Goal: Task Accomplishment & Management: Manage account settings

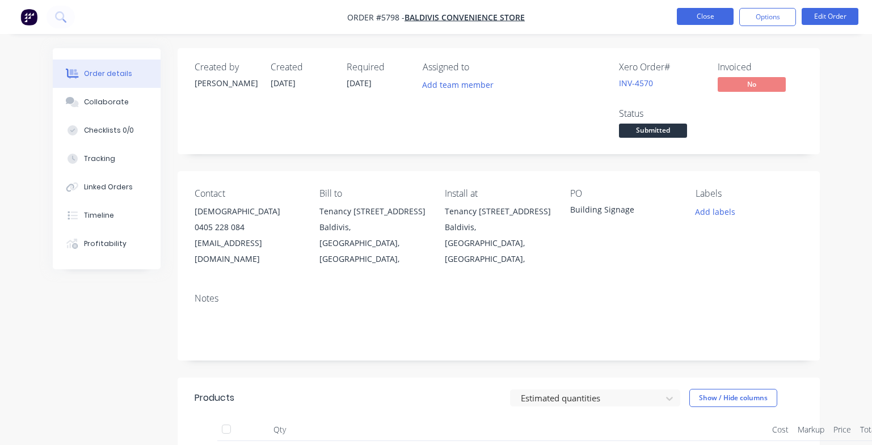
click at [709, 20] on button "Close" at bounding box center [704, 16] width 57 height 17
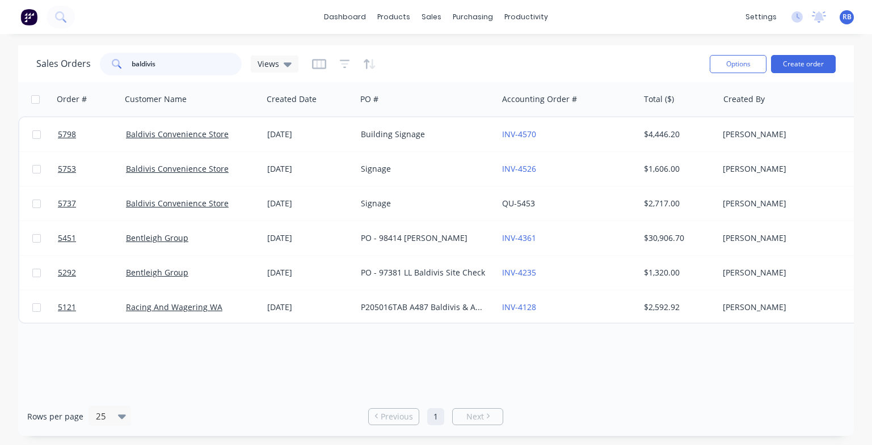
drag, startPoint x: 174, startPoint y: 64, endPoint x: 70, endPoint y: 63, distance: 104.3
click at [70, 63] on div "Sales Orders baldivis Views" at bounding box center [167, 64] width 262 height 23
type input "gi"
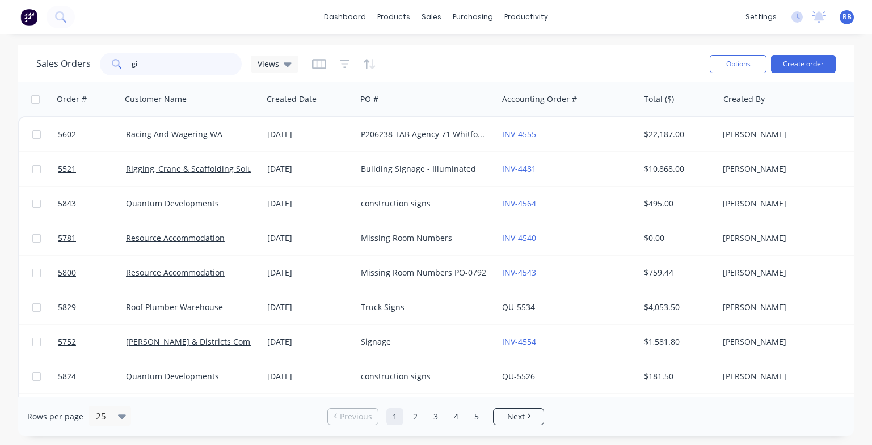
drag, startPoint x: 149, startPoint y: 66, endPoint x: 79, endPoint y: 66, distance: 69.7
click at [79, 66] on div "Sales Orders gi Views" at bounding box center [167, 64] width 262 height 23
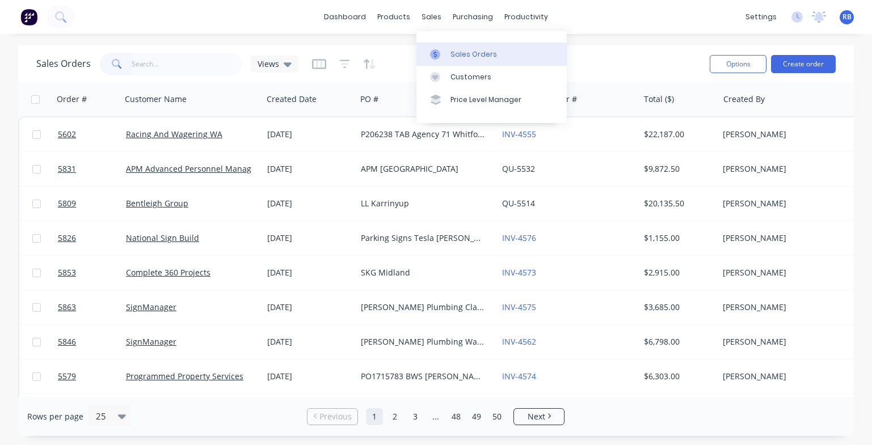
click at [471, 49] on div "Sales Orders" at bounding box center [473, 54] width 46 height 10
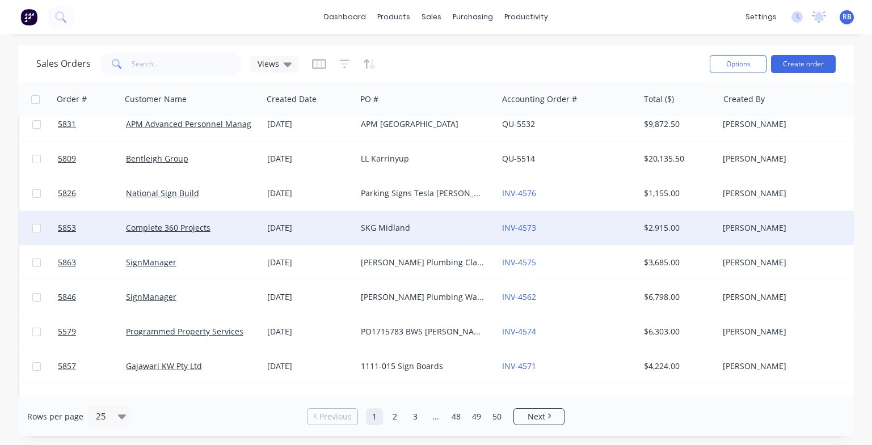
scroll to position [148, 0]
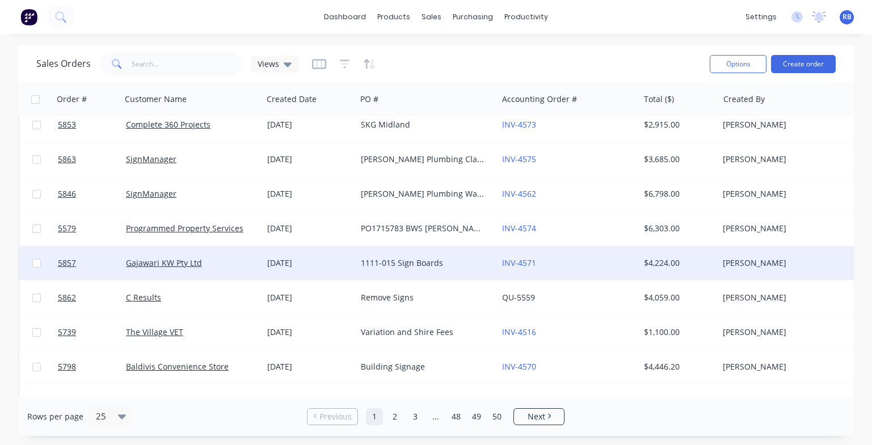
click at [241, 261] on div "Gajawari KW Pty Ltd" at bounding box center [189, 262] width 126 height 11
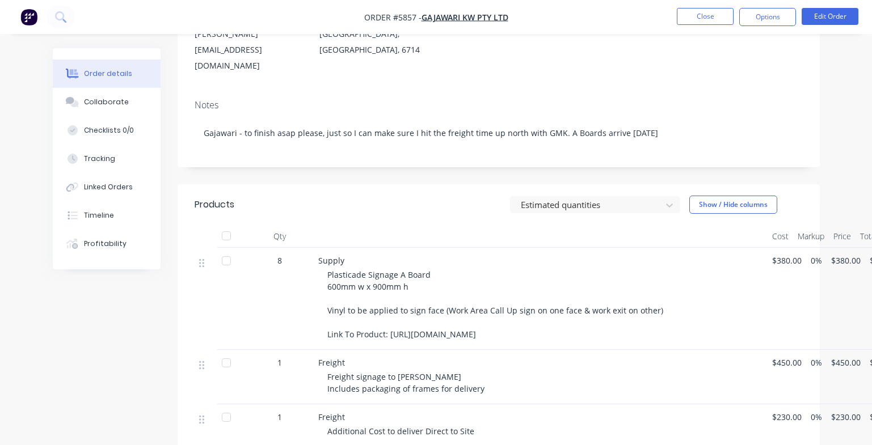
scroll to position [212, 0]
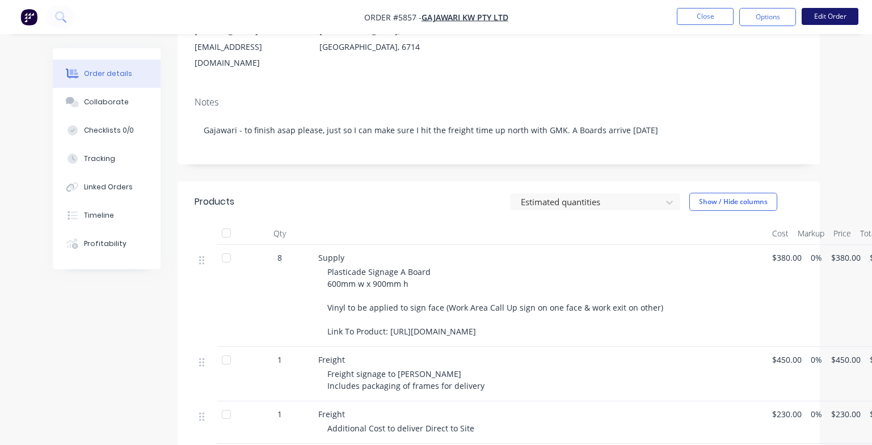
click at [827, 15] on button "Edit Order" at bounding box center [829, 16] width 57 height 17
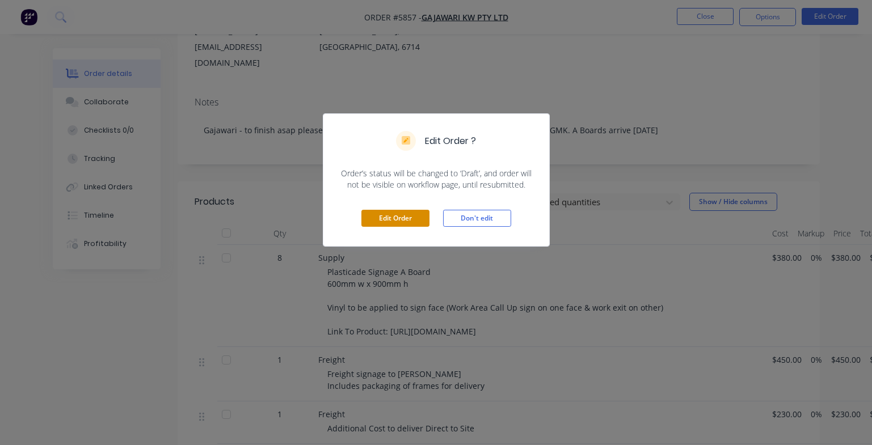
click at [391, 222] on button "Edit Order" at bounding box center [395, 218] width 68 height 17
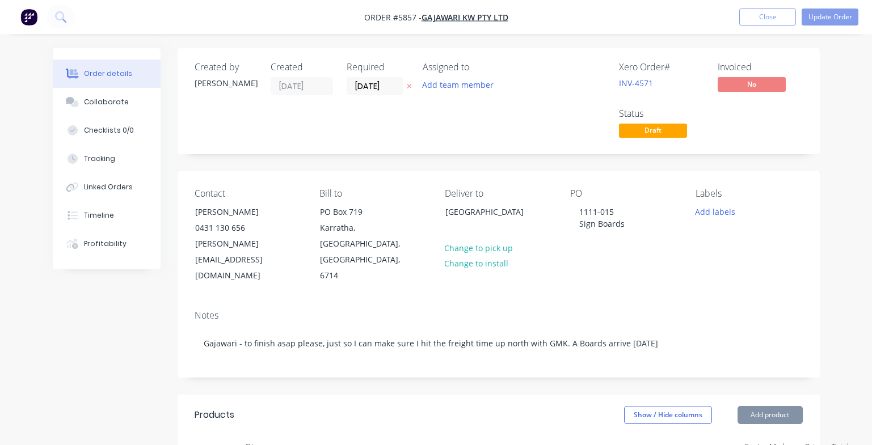
type input "$380.00"
type input "$3,040.00"
type input "$450.00"
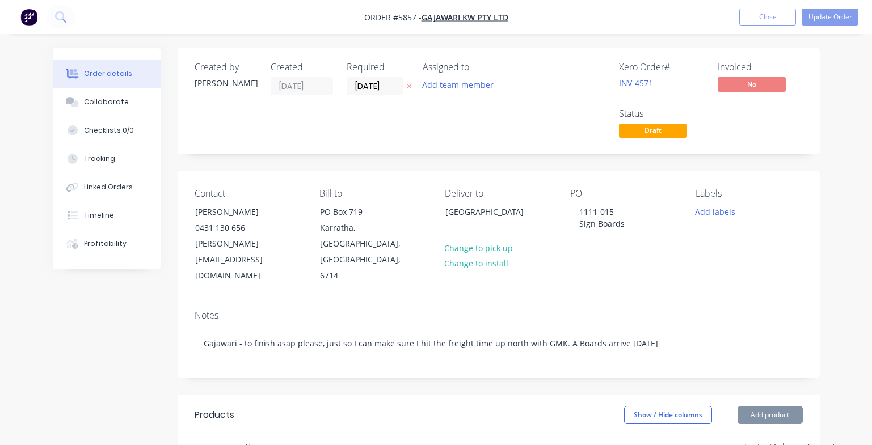
type input "$450.00"
type input "$230.00"
type input "$120.00"
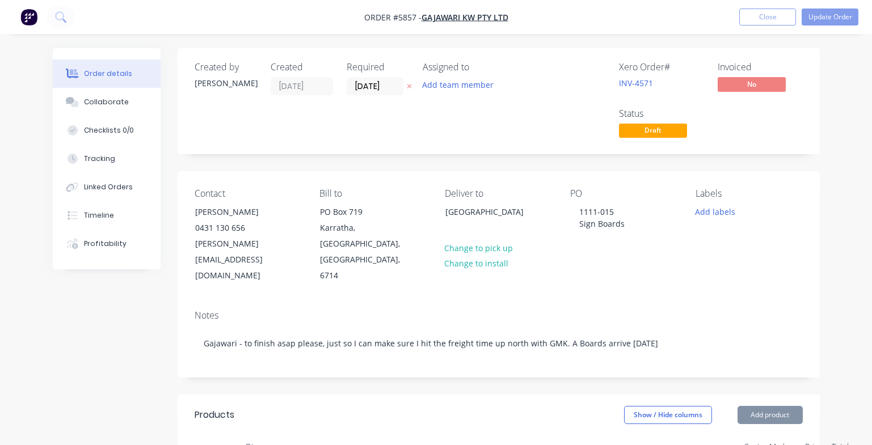
type input "$120.00"
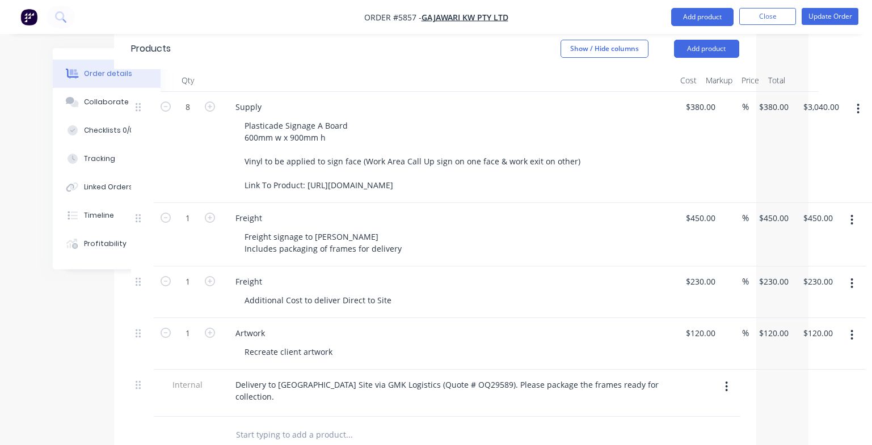
scroll to position [366, 64]
click at [854, 273] on button "button" at bounding box center [851, 283] width 27 height 20
click at [808, 373] on div "Delete" at bounding box center [811, 381] width 87 height 16
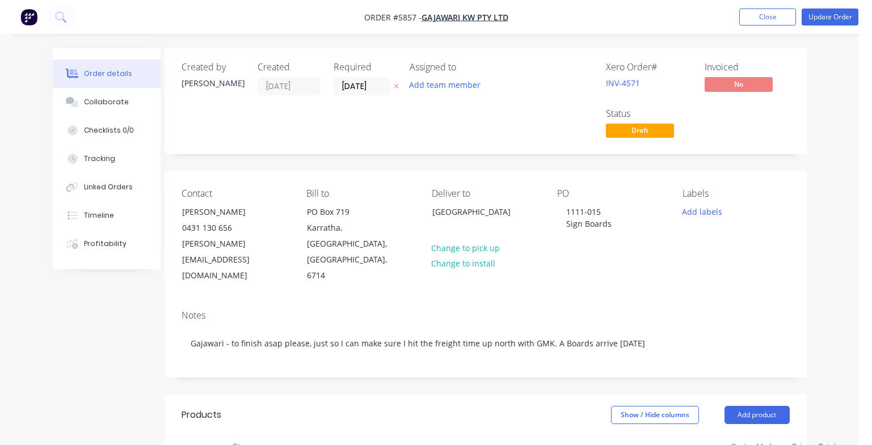
scroll to position [0, 0]
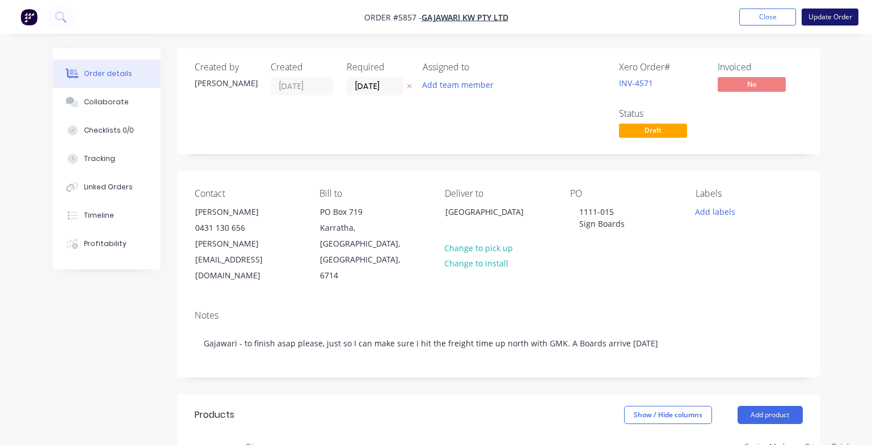
click at [834, 16] on button "Update Order" at bounding box center [829, 17] width 57 height 17
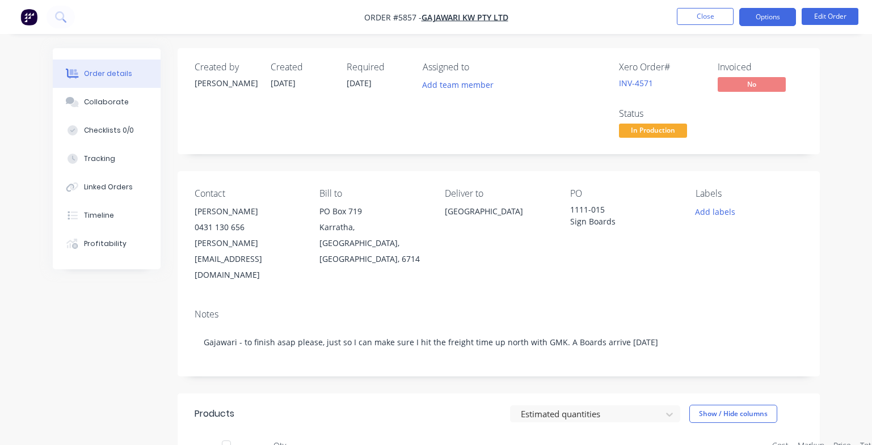
click at [758, 21] on button "Options" at bounding box center [767, 17] width 57 height 18
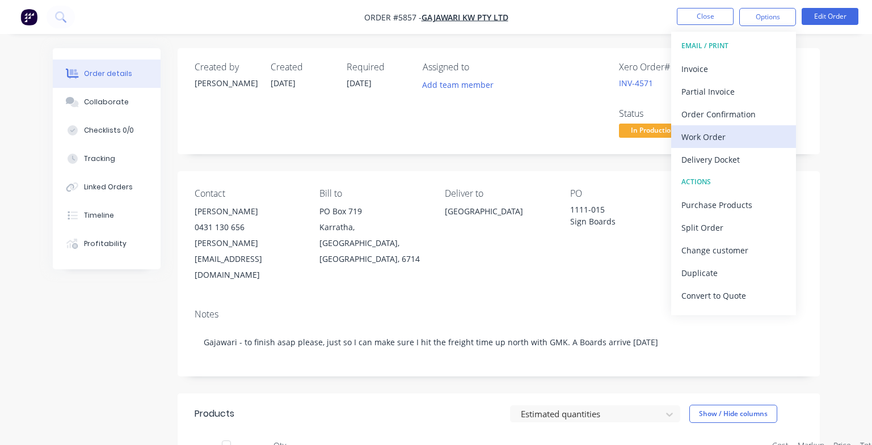
click at [724, 139] on div "Work Order" at bounding box center [733, 137] width 104 height 16
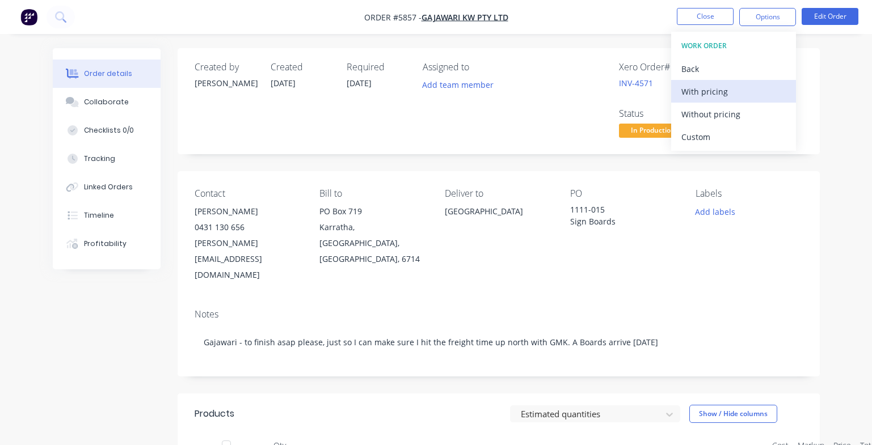
click at [704, 87] on div "With pricing" at bounding box center [733, 91] width 104 height 16
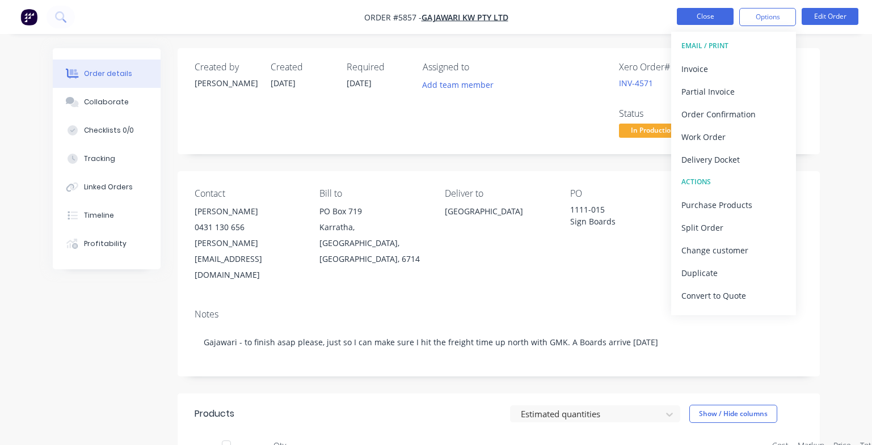
click at [700, 16] on button "Close" at bounding box center [704, 16] width 57 height 17
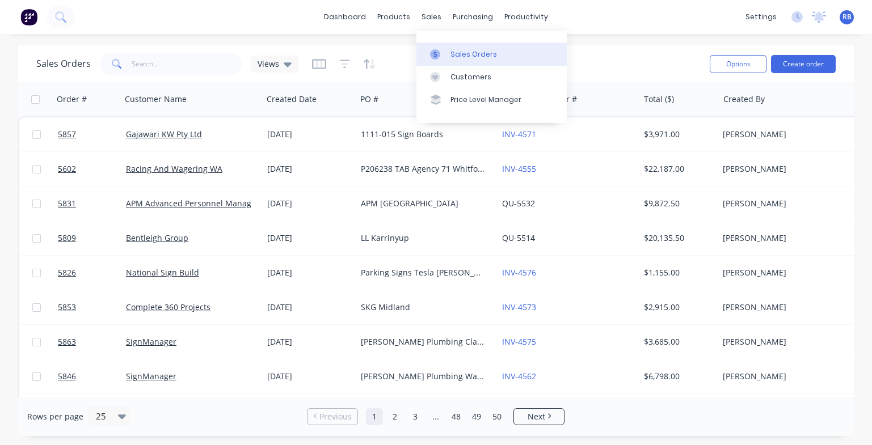
click at [434, 45] on link "Sales Orders" at bounding box center [491, 54] width 150 height 23
click at [150, 59] on input "text" at bounding box center [187, 64] width 111 height 23
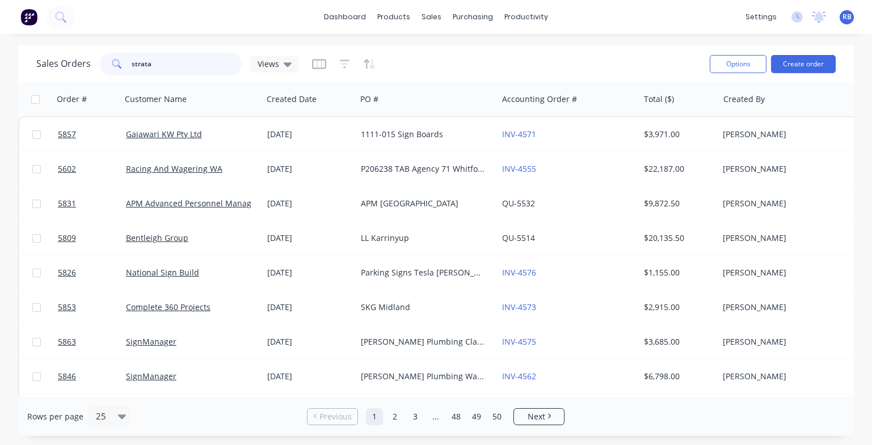
type input "strata"
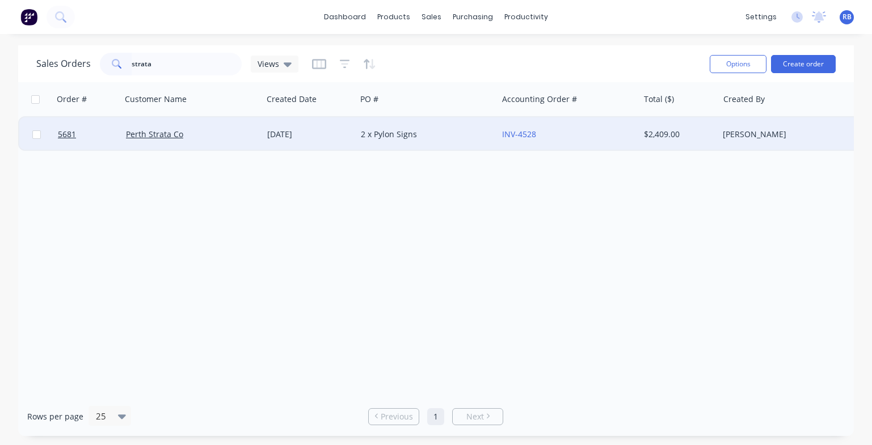
click at [459, 135] on div "2 x Pylon Signs" at bounding box center [424, 134] width 126 height 11
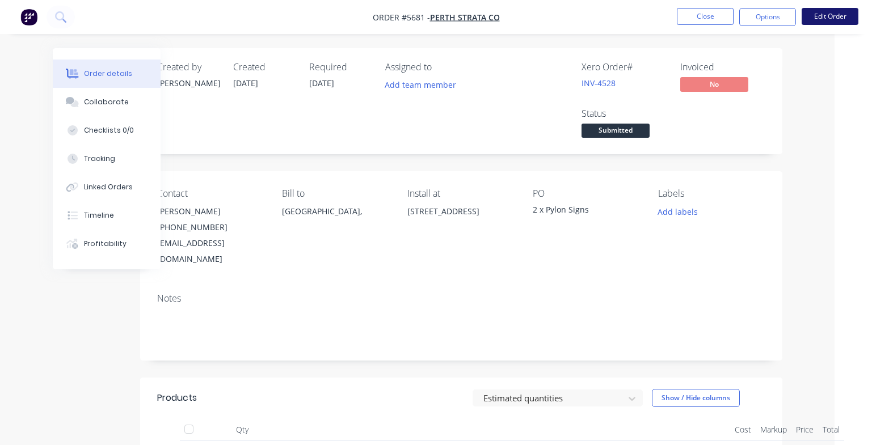
scroll to position [0, 37]
click at [829, 19] on button "Edit Order" at bounding box center [829, 16] width 57 height 17
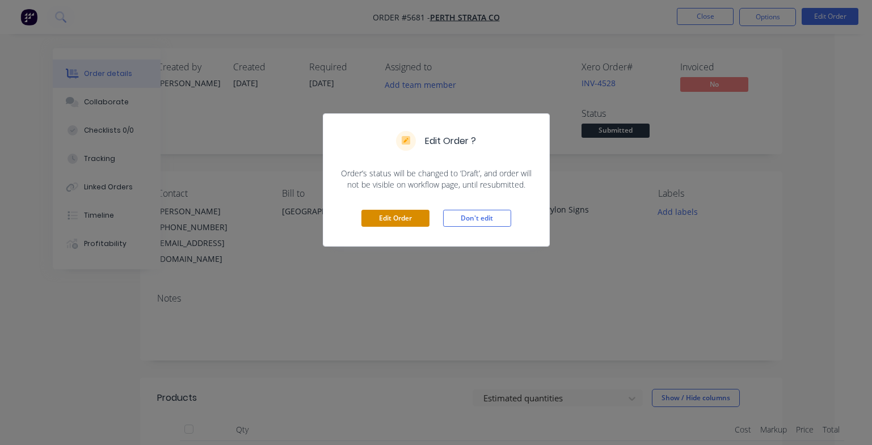
click at [387, 223] on button "Edit Order" at bounding box center [395, 218] width 68 height 17
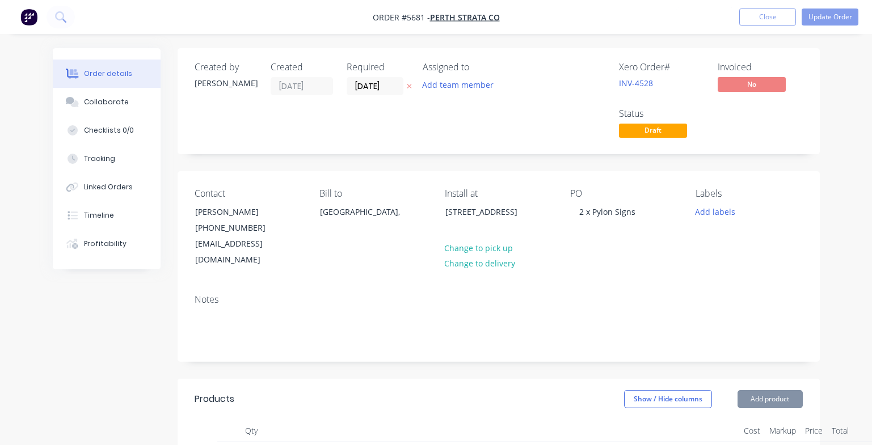
type input "$175.00"
type input "$1,400.00"
type input "$100.00"
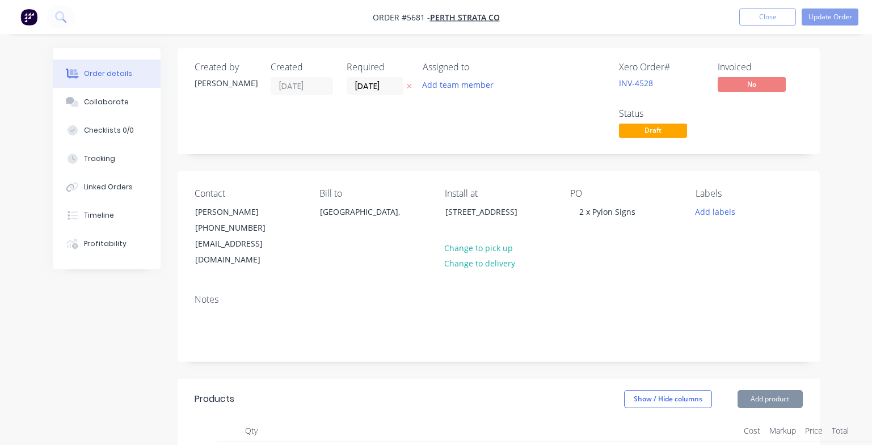
type input "$400.00"
type input "$390.00"
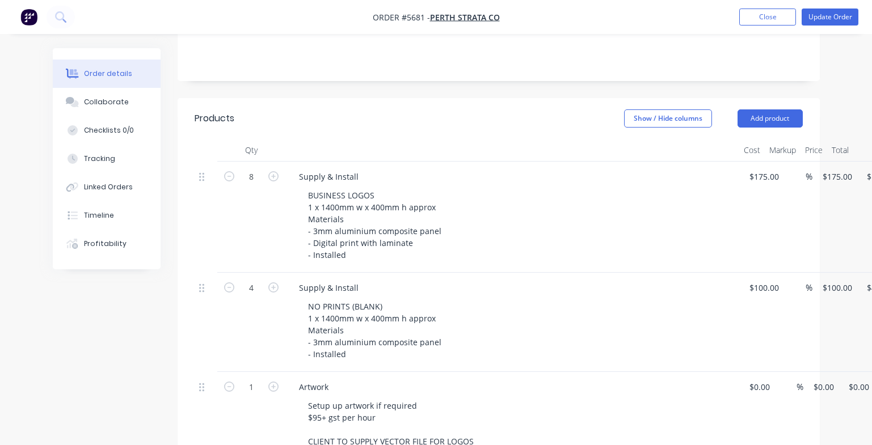
scroll to position [314, 0]
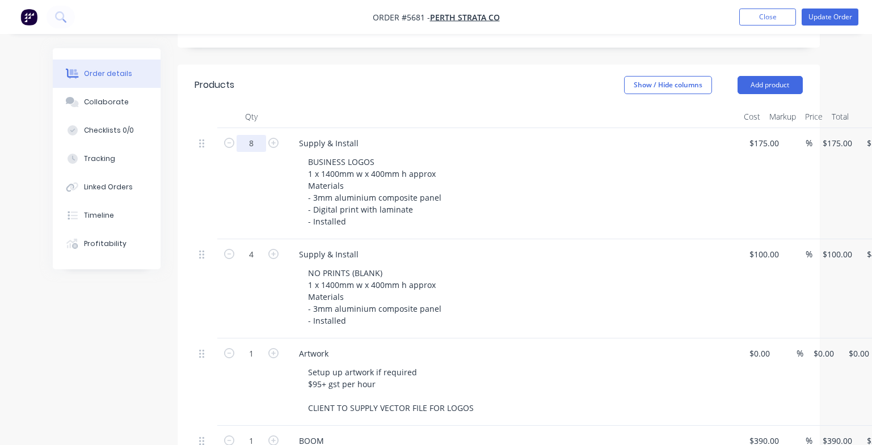
drag, startPoint x: 260, startPoint y: 124, endPoint x: 242, endPoint y: 124, distance: 18.7
click at [242, 135] on input "8" at bounding box center [250, 143] width 29 height 17
type input "16"
type input "$2,800.00"
drag, startPoint x: 257, startPoint y: 239, endPoint x: 236, endPoint y: 239, distance: 20.4
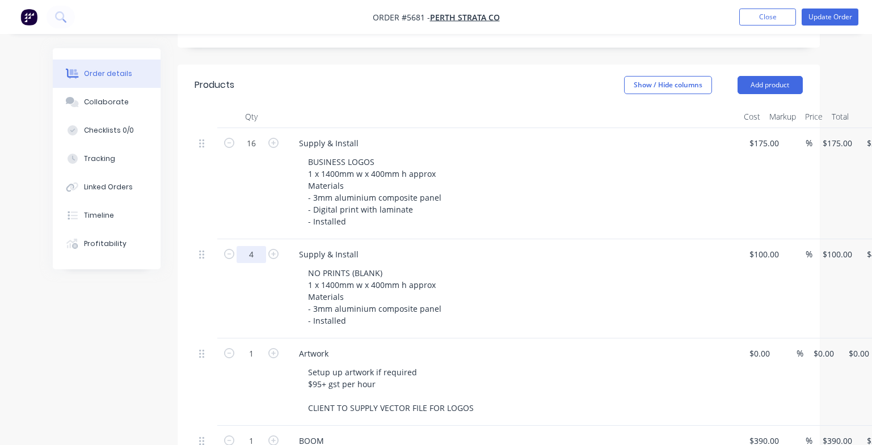
click at [236, 246] on input "4" at bounding box center [250, 254] width 29 height 17
type input "16"
type input "$1,600.00"
click at [143, 324] on div "Created by [PERSON_NAME] Created [DATE] Required [DATE] Assigned to Add team me…" at bounding box center [436, 268] width 767 height 1069
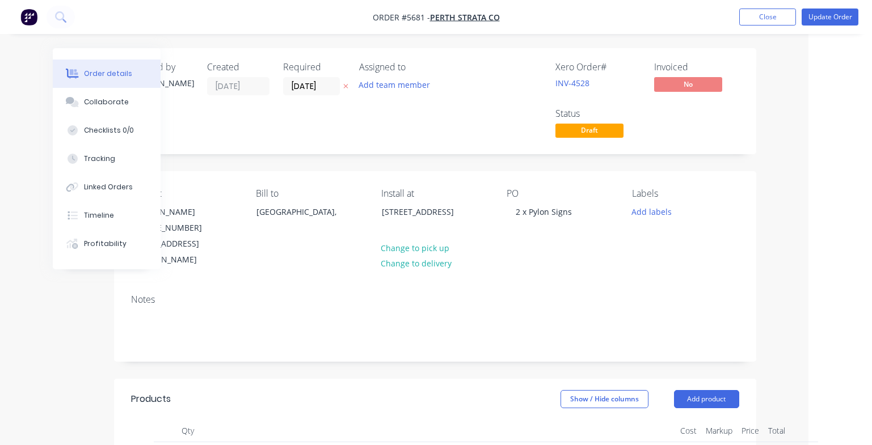
scroll to position [0, 64]
click at [828, 18] on button "Update Order" at bounding box center [829, 17] width 57 height 17
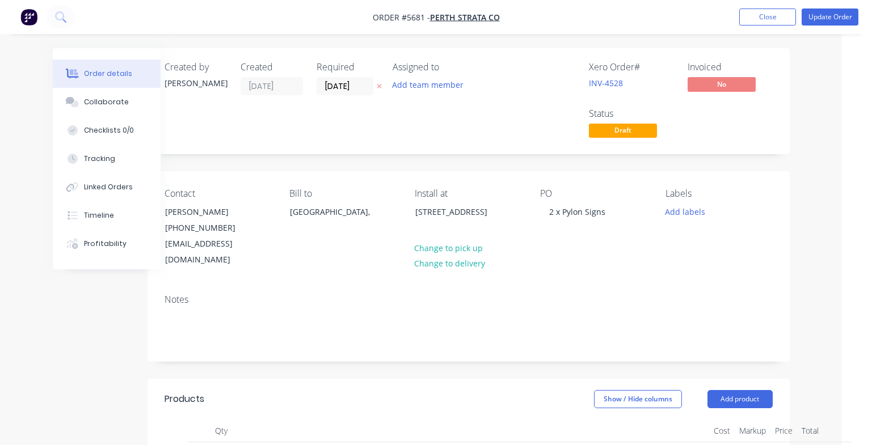
type input "$175.00"
type input "$2,800.00"
type input "$100.00"
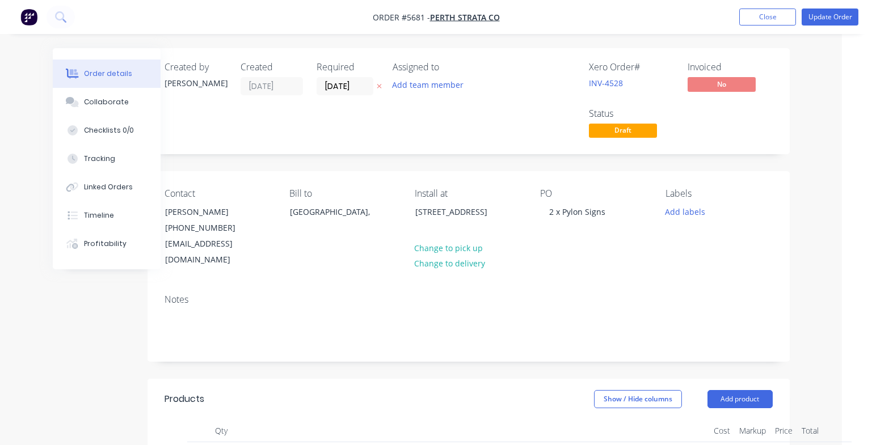
type input "$1,600.00"
type input "$390.00"
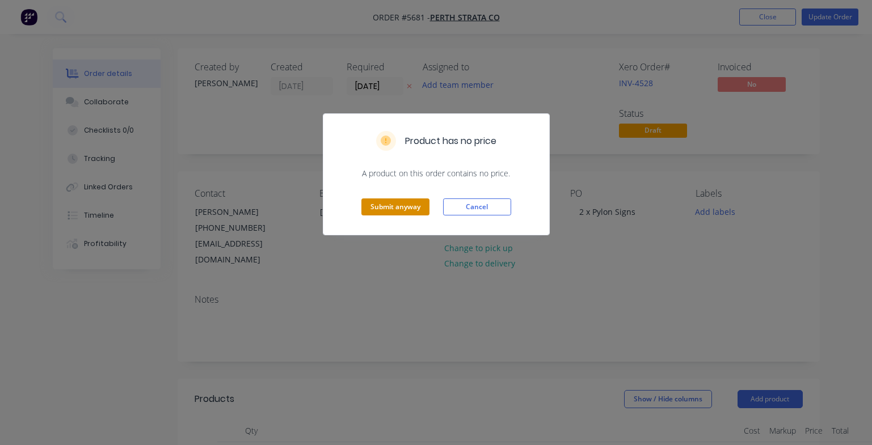
click at [381, 202] on button "Submit anyway" at bounding box center [395, 206] width 68 height 17
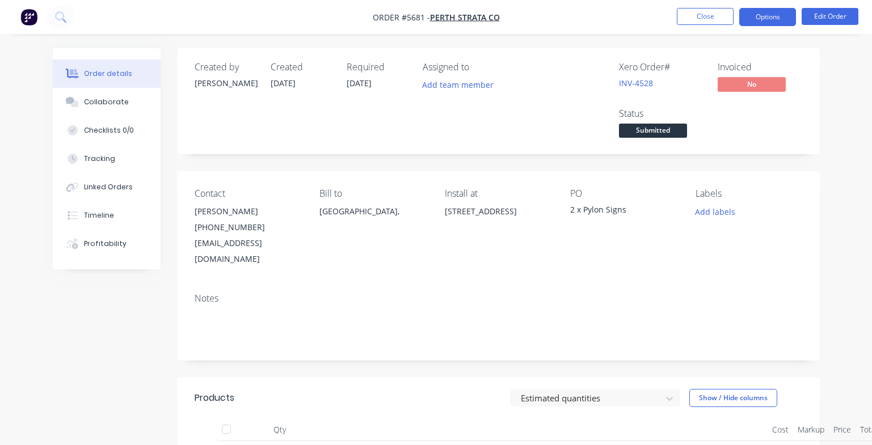
click at [768, 19] on button "Options" at bounding box center [767, 17] width 57 height 18
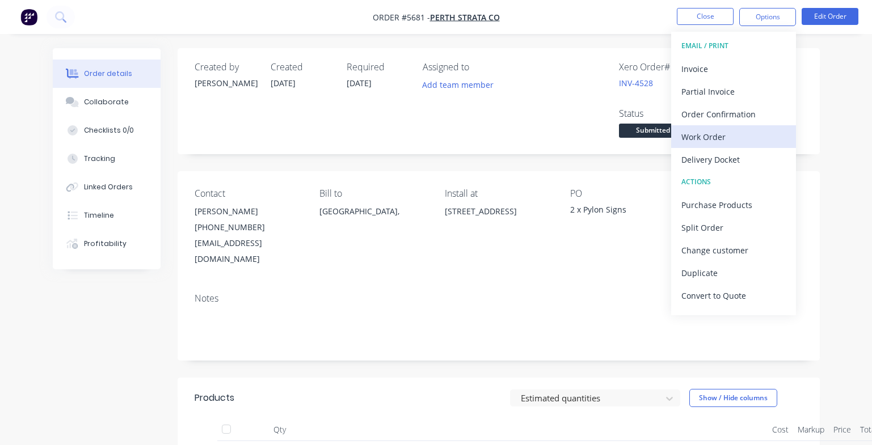
click at [721, 137] on div "Work Order" at bounding box center [733, 137] width 104 height 16
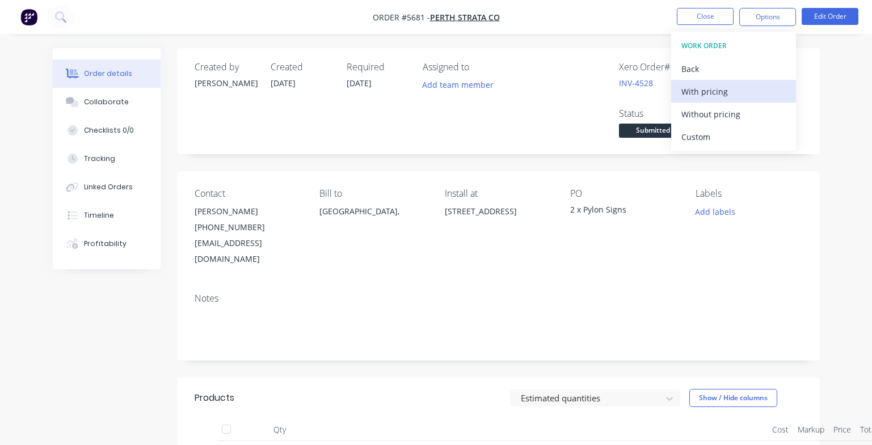
click at [701, 91] on div "With pricing" at bounding box center [733, 91] width 104 height 16
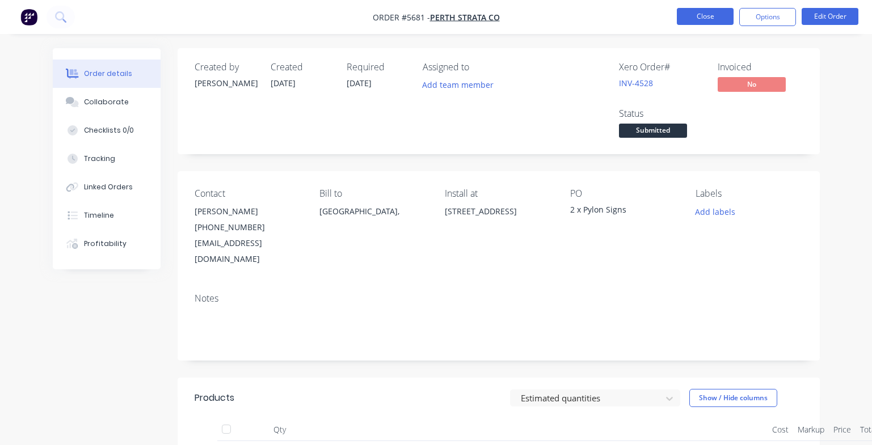
click at [708, 17] on button "Close" at bounding box center [704, 16] width 57 height 17
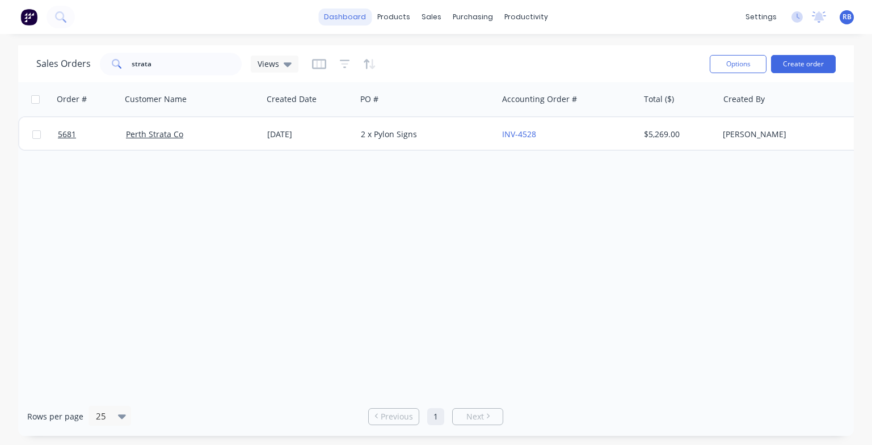
click at [357, 19] on link "dashboard" at bounding box center [344, 17] width 53 height 17
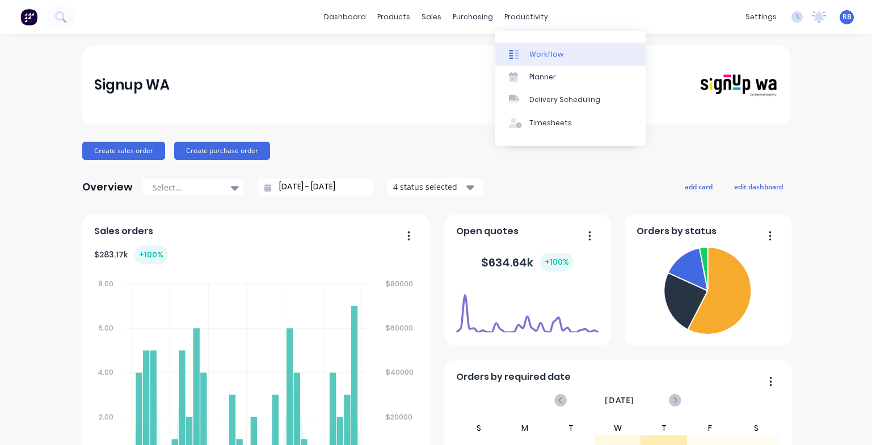
click at [533, 55] on div "Workflow" at bounding box center [546, 54] width 34 height 10
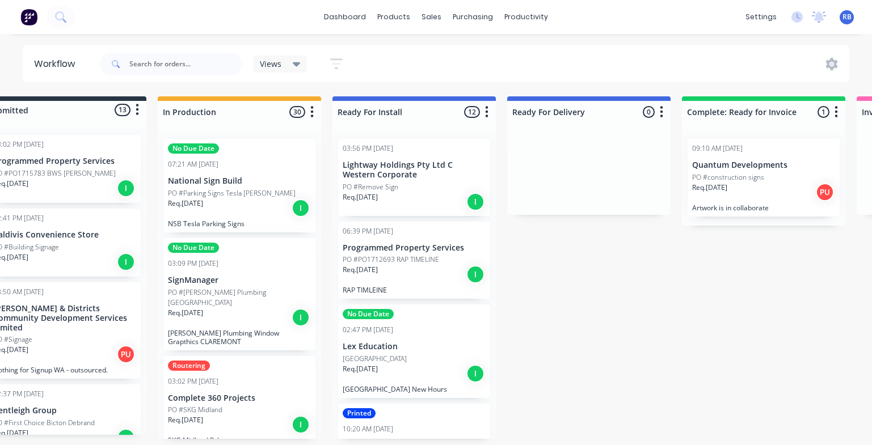
scroll to position [0, 42]
click at [741, 185] on div "Req. [DATE] PU" at bounding box center [762, 192] width 143 height 19
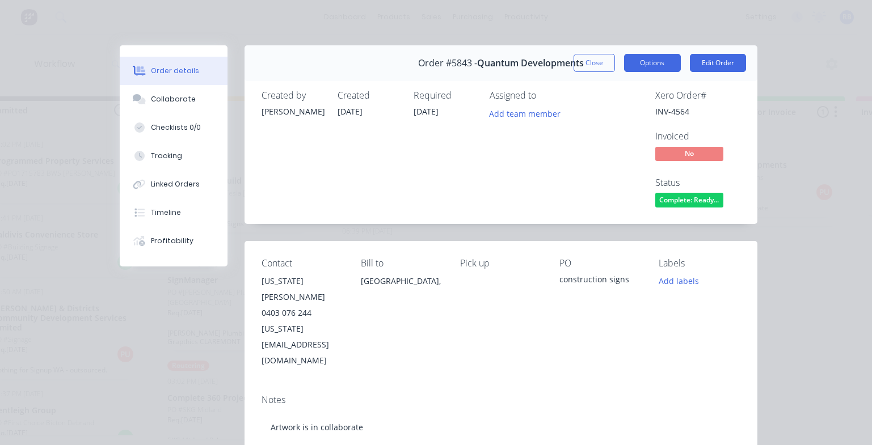
scroll to position [0, 0]
click at [599, 69] on button "Close" at bounding box center [593, 63] width 41 height 18
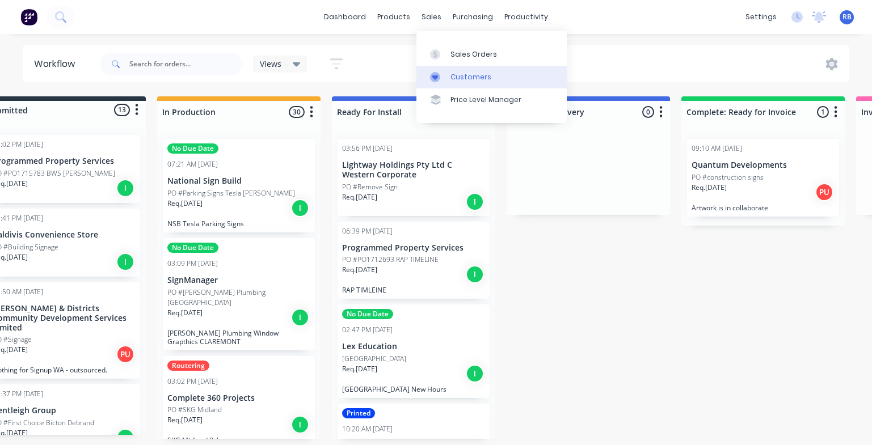
click at [457, 76] on div "Customers" at bounding box center [470, 77] width 41 height 10
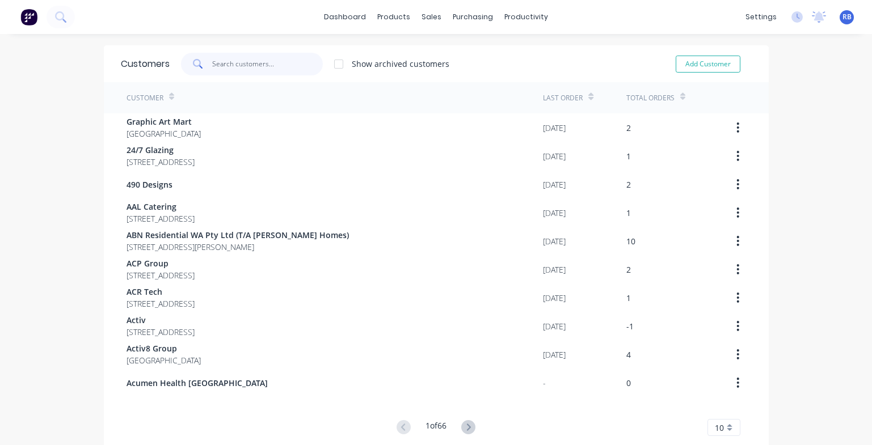
click at [217, 62] on input "text" at bounding box center [267, 64] width 111 height 23
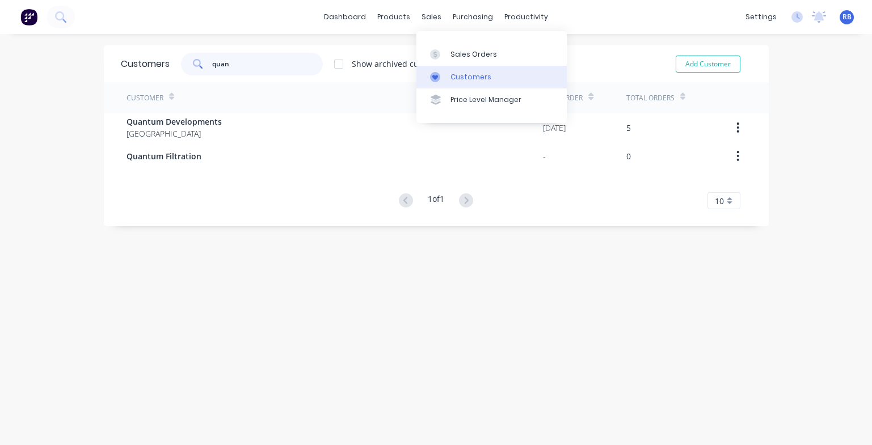
type input "quan"
click at [473, 81] on div "Customers" at bounding box center [470, 77] width 41 height 10
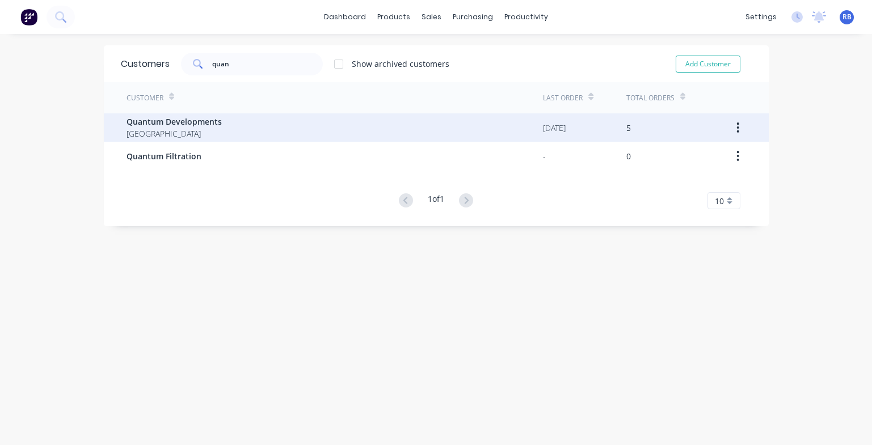
click at [177, 132] on span "[GEOGRAPHIC_DATA]" at bounding box center [173, 134] width 95 height 12
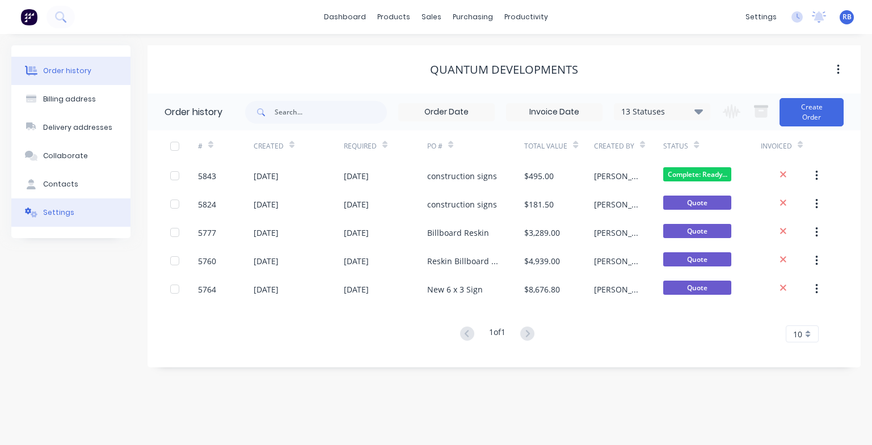
click at [62, 209] on div "Settings" at bounding box center [58, 213] width 31 height 10
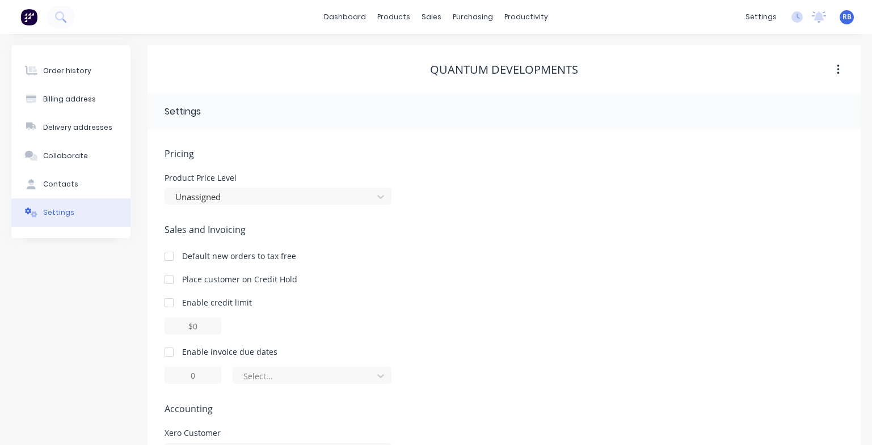
click at [169, 352] on div at bounding box center [169, 352] width 23 height 23
drag, startPoint x: 203, startPoint y: 380, endPoint x: 181, endPoint y: 380, distance: 21.5
click at [181, 380] on input "1" at bounding box center [192, 375] width 57 height 17
type input "14"
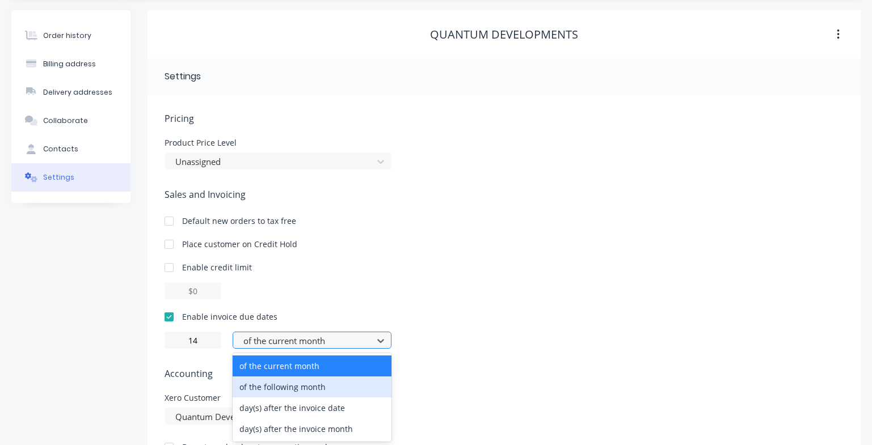
scroll to position [36, 0]
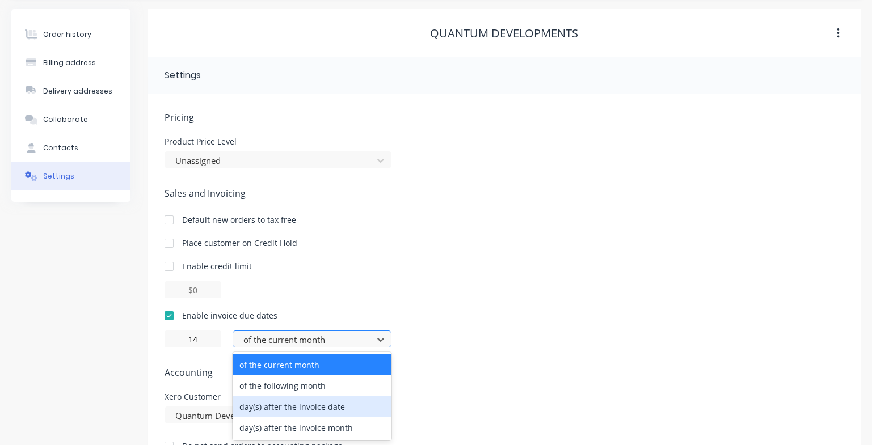
click at [294, 407] on div "day(s) after the invoice date" at bounding box center [311, 406] width 159 height 21
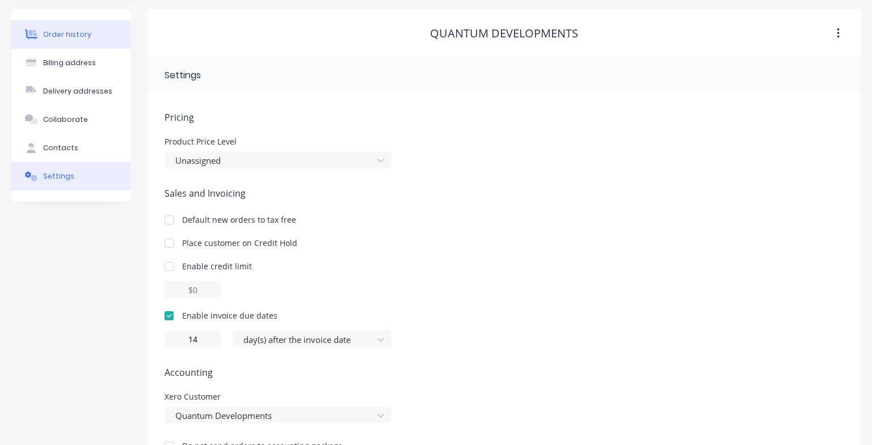
click at [57, 26] on button "Order history" at bounding box center [70, 34] width 119 height 28
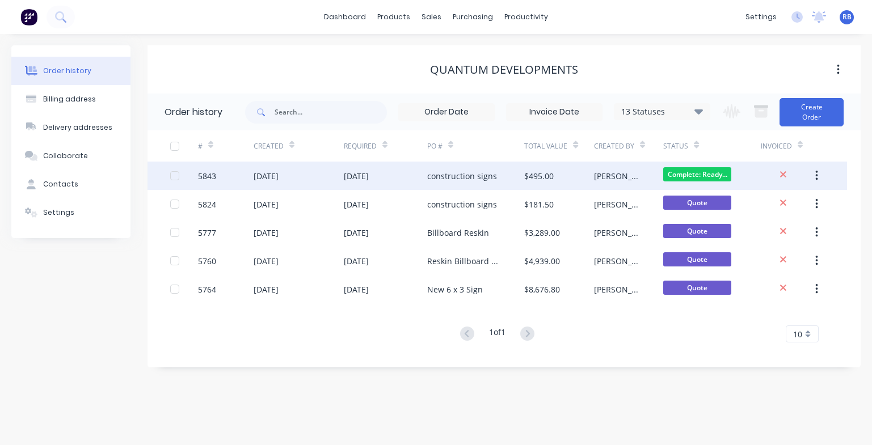
click at [574, 180] on div "$495.00" at bounding box center [558, 176] width 69 height 28
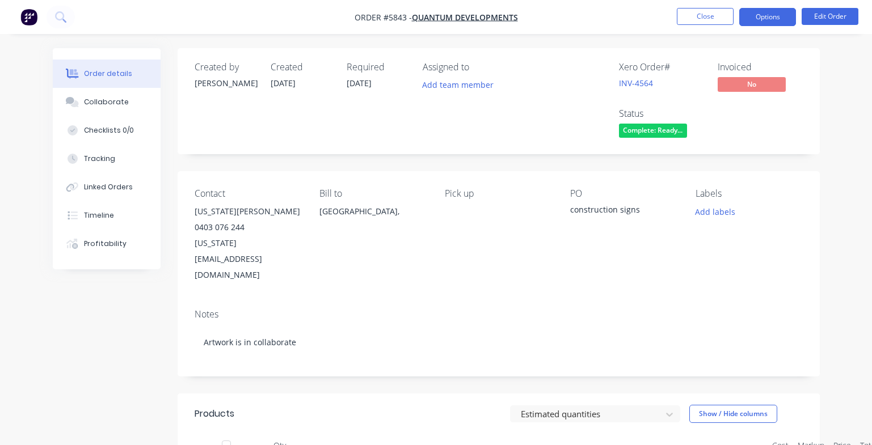
click at [768, 20] on button "Options" at bounding box center [767, 17] width 57 height 18
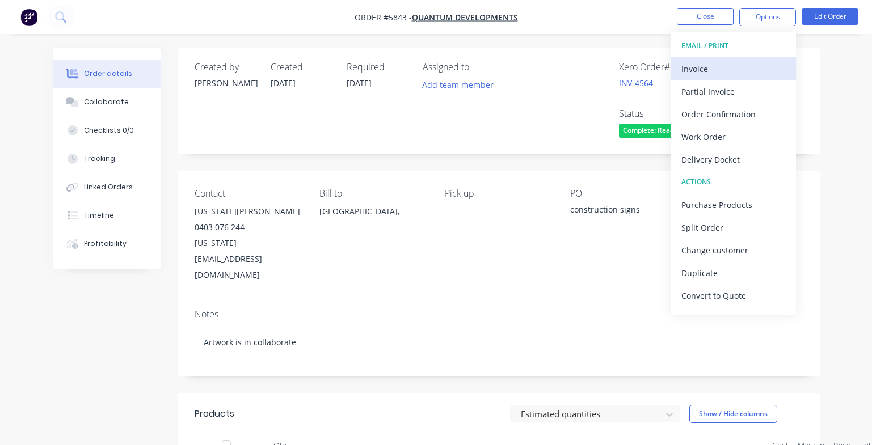
click at [701, 67] on div "Invoice" at bounding box center [733, 69] width 104 height 16
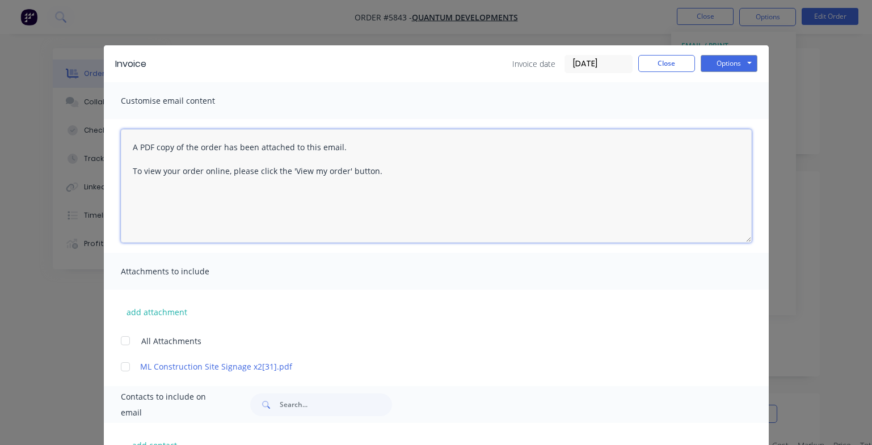
click at [128, 147] on textarea "A PDF copy of the order has been attached to this email. To view your order onl…" at bounding box center [436, 185] width 631 height 113
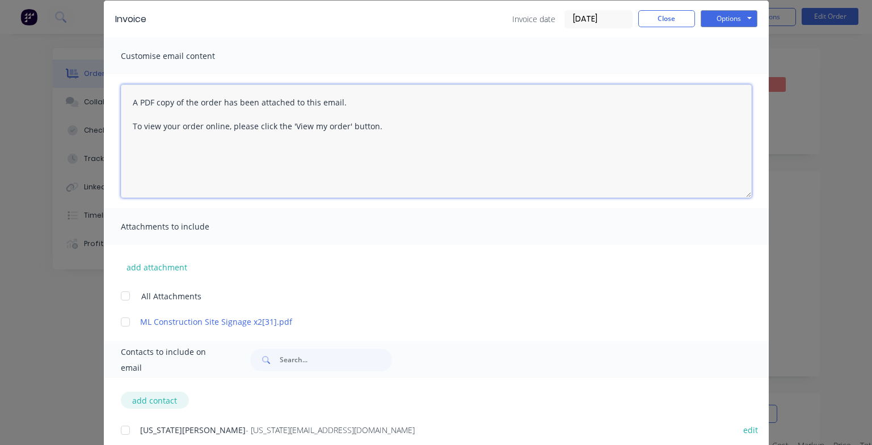
scroll to position [51, 0]
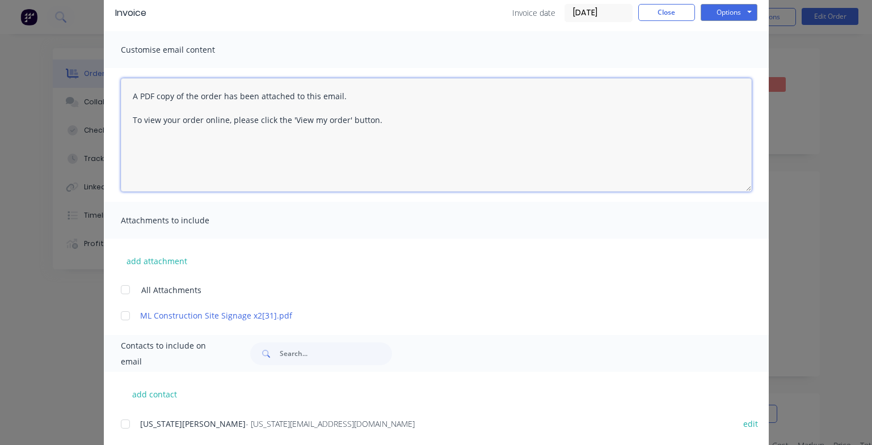
click at [125, 421] on div at bounding box center [125, 424] width 23 height 23
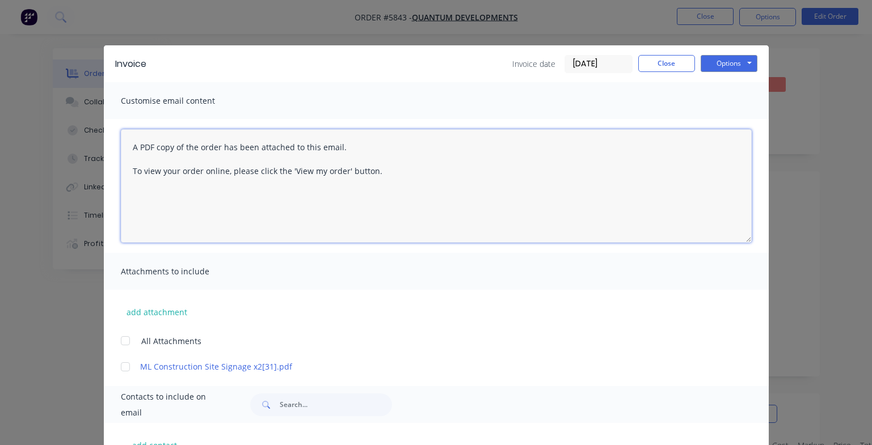
scroll to position [0, 0]
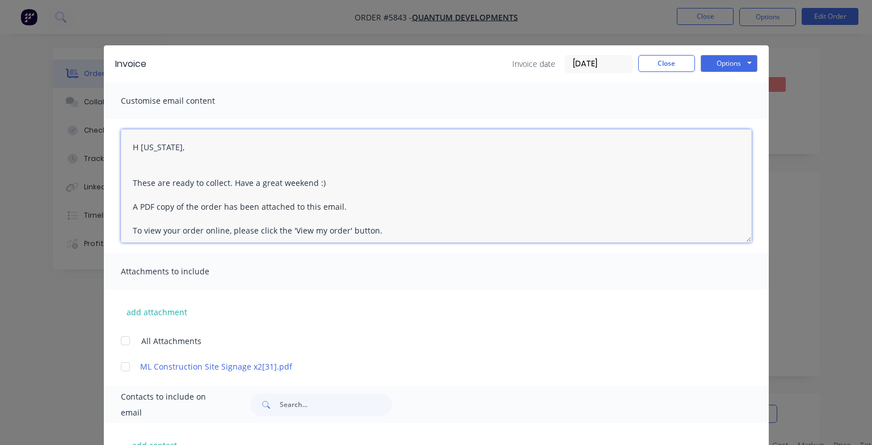
click at [150, 174] on textarea "H [US_STATE], These are ready to collect. Have a great weekend :) A PDF copy of…" at bounding box center [436, 185] width 631 height 113
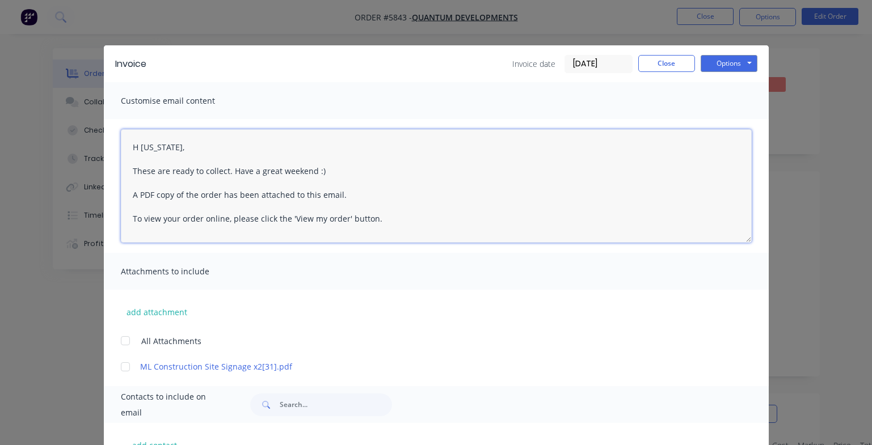
click at [138, 147] on textarea "H [US_STATE], These are ready to collect. Have a great weekend :) A PDF copy of…" at bounding box center [436, 185] width 631 height 113
type textarea "Hi [US_STATE], These are ready to collect. Have a great weekend :) A PDF copy o…"
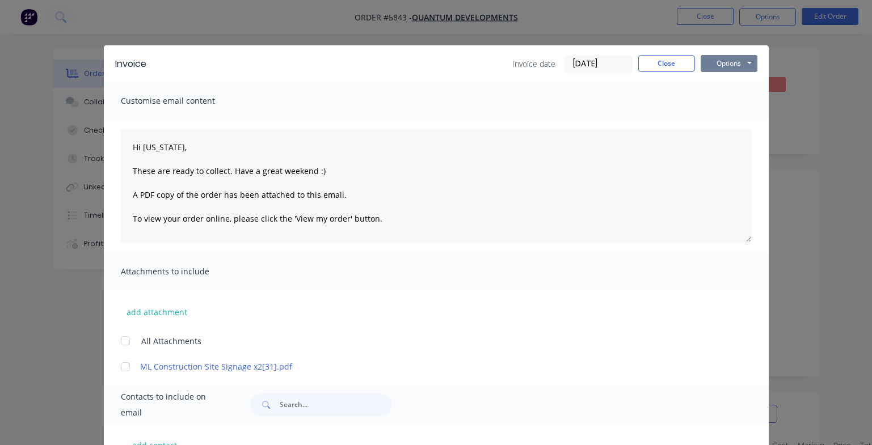
click at [727, 61] on button "Options" at bounding box center [728, 63] width 57 height 17
click at [729, 118] on button "Email" at bounding box center [736, 121] width 73 height 19
